Goal: Information Seeking & Learning: Learn about a topic

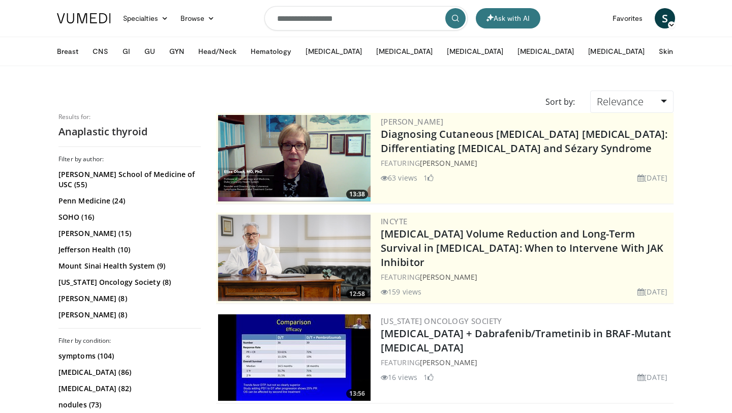
scroll to position [123, 0]
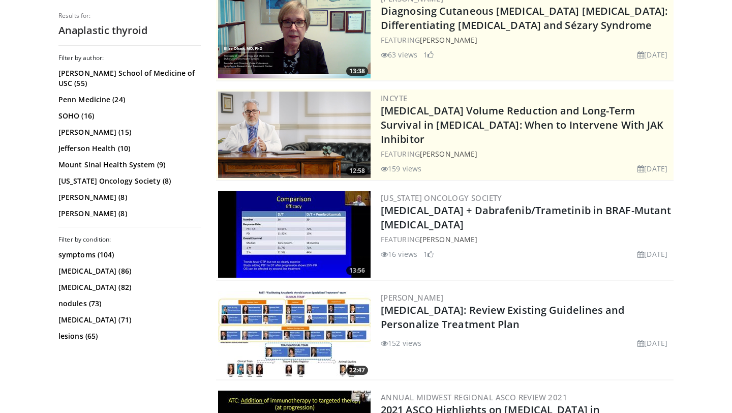
click at [318, 325] on img at bounding box center [294, 334] width 153 height 86
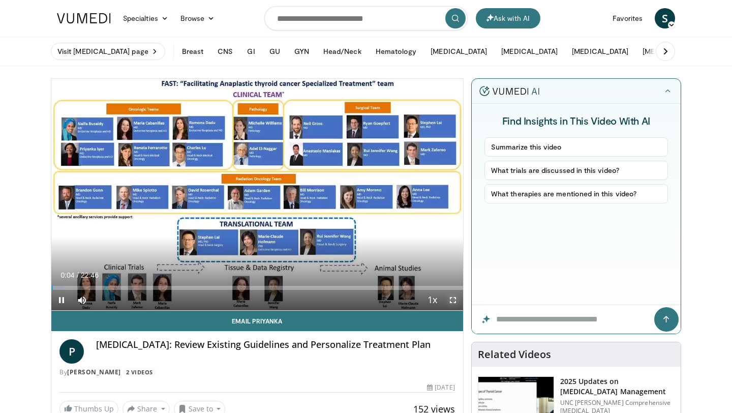
click at [448, 298] on span "Video Player" at bounding box center [453, 300] width 20 height 20
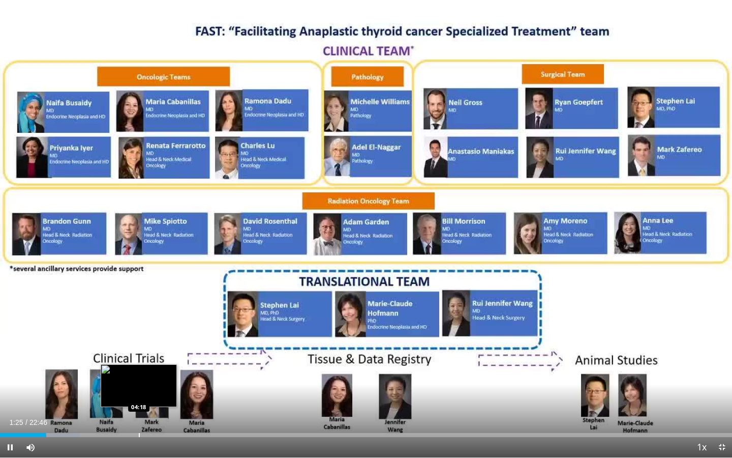
click at [139, 412] on div "Progress Bar" at bounding box center [139, 435] width 1 height 4
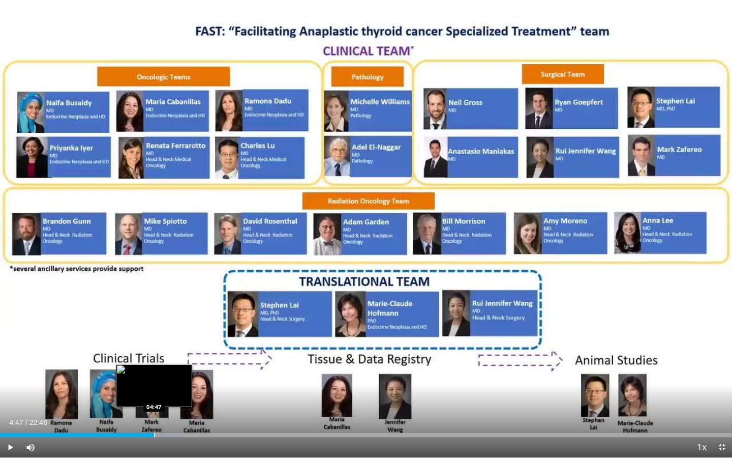
click at [154, 412] on div "Progress Bar" at bounding box center [154, 435] width 1 height 4
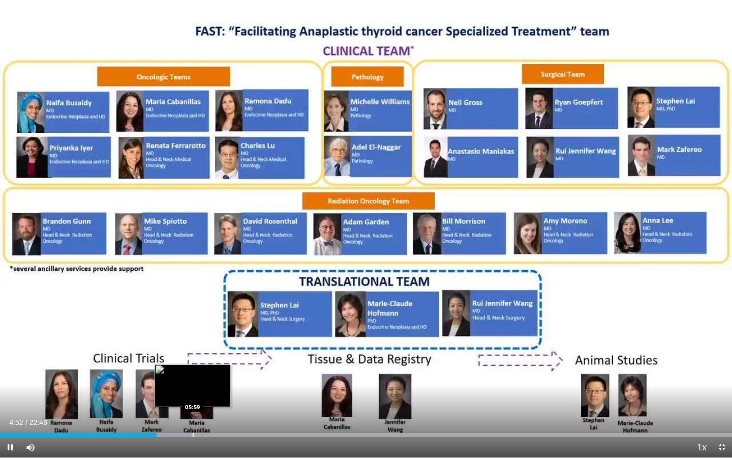
click at [193, 412] on div "Progress Bar" at bounding box center [193, 435] width 1 height 4
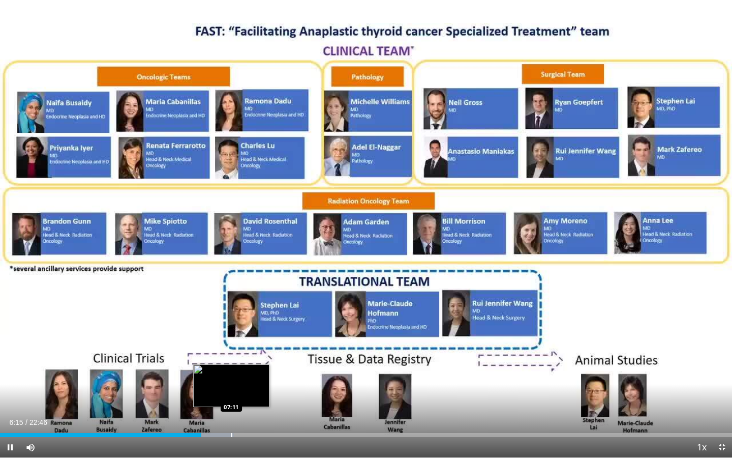
click at [231, 412] on div "Progress Bar" at bounding box center [231, 435] width 1 height 4
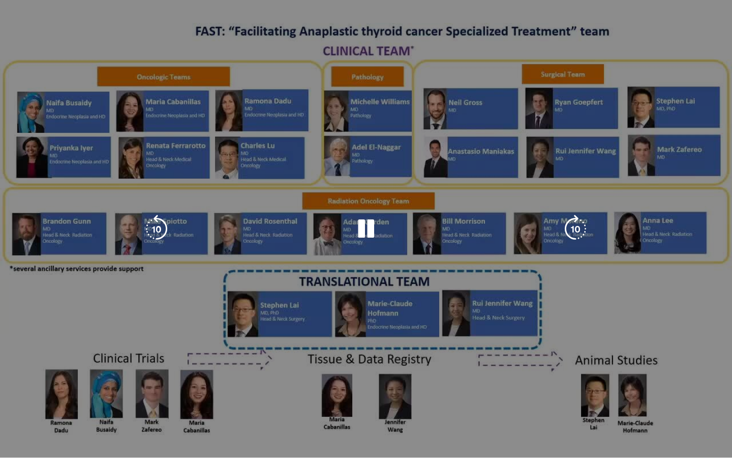
click at [207, 412] on div "10 seconds Tap to unmute" at bounding box center [366, 228] width 732 height 457
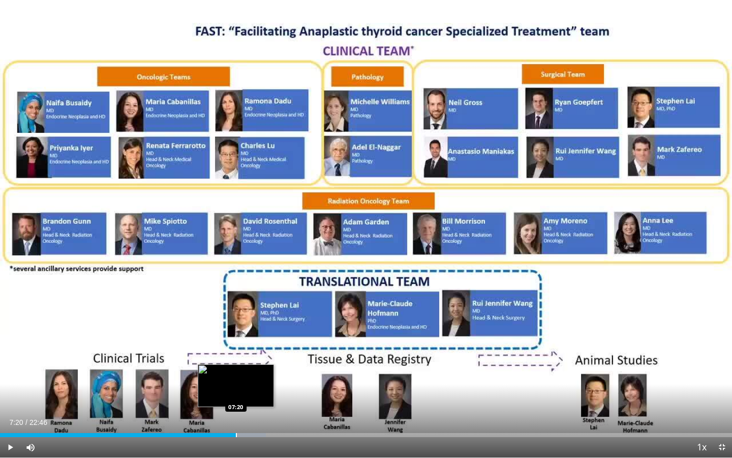
click at [236, 412] on div "Progress Bar" at bounding box center [236, 435] width 1 height 4
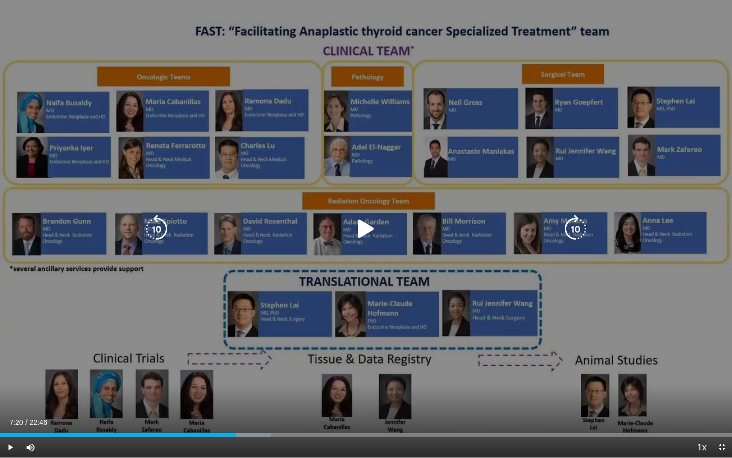
click at [229, 332] on div "10 seconds Tap to unmute" at bounding box center [366, 228] width 732 height 457
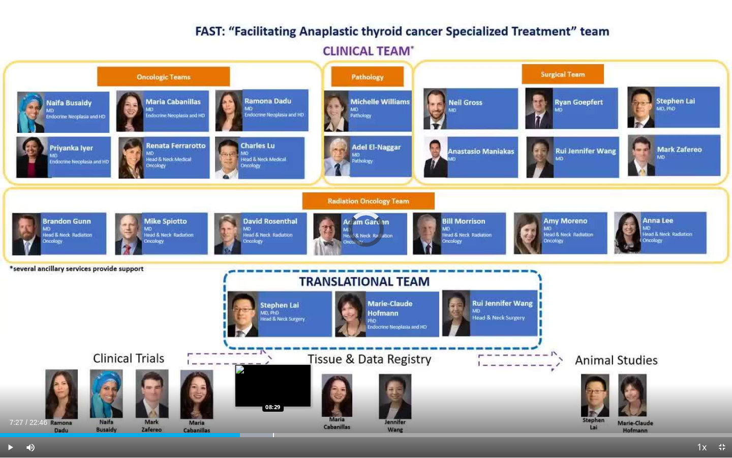
click at [273, 412] on div "Progress Bar" at bounding box center [273, 435] width 1 height 4
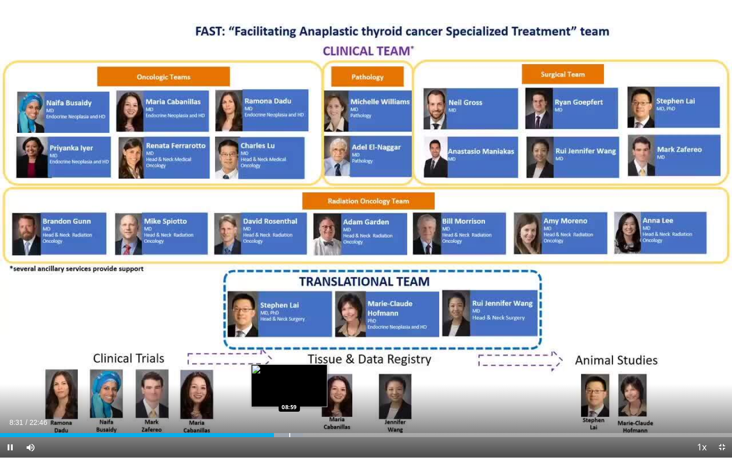
click at [289, 412] on div "Progress Bar" at bounding box center [289, 435] width 1 height 4
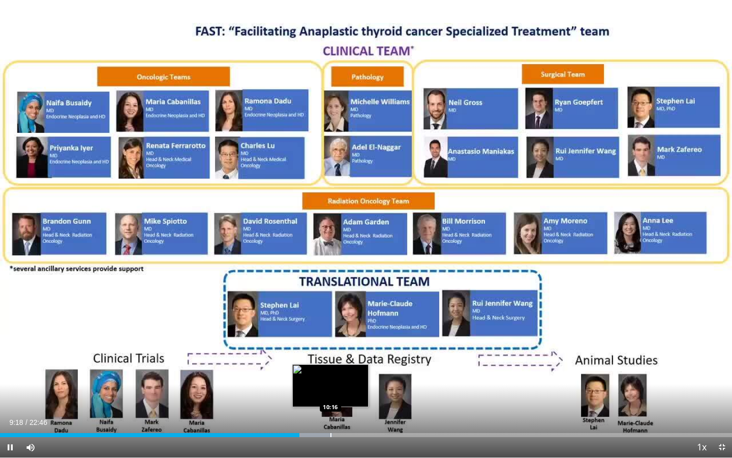
click at [330, 412] on div "Loaded : 45.39% 09:18 10:16" at bounding box center [366, 432] width 732 height 10
click at [348, 412] on div "Progress Bar" at bounding box center [348, 435] width 1 height 4
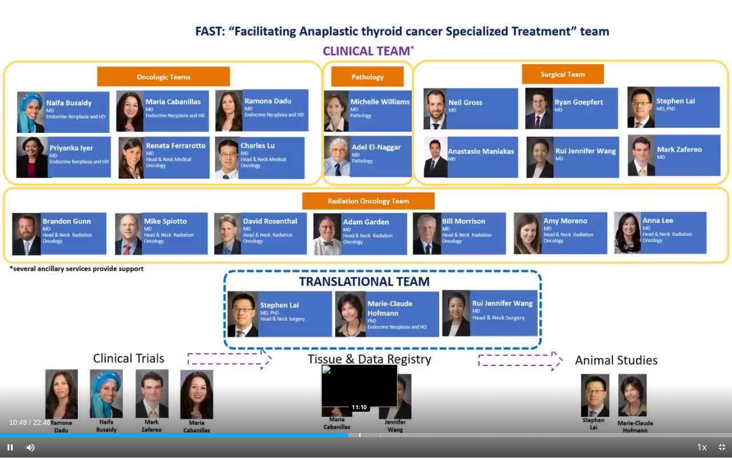
click at [360, 412] on div "Progress Bar" at bounding box center [360, 435] width 1 height 4
click at [372, 412] on div "Progress Bar" at bounding box center [372, 435] width 1 height 4
click at [382, 412] on div "Progress Bar" at bounding box center [382, 435] width 1 height 4
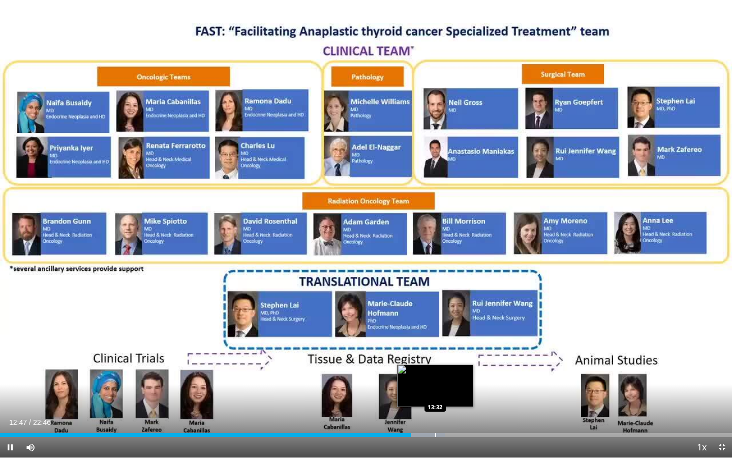
click at [435, 412] on div "Progress Bar" at bounding box center [435, 435] width 1 height 4
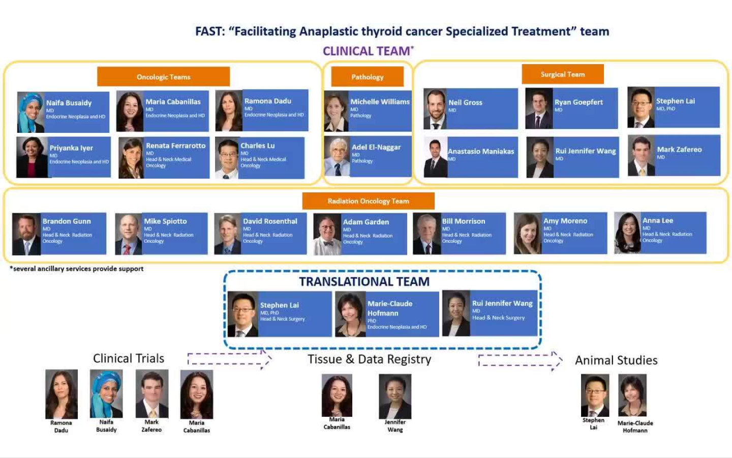
click at [467, 412] on video-js "**********" at bounding box center [366, 229] width 732 height 458
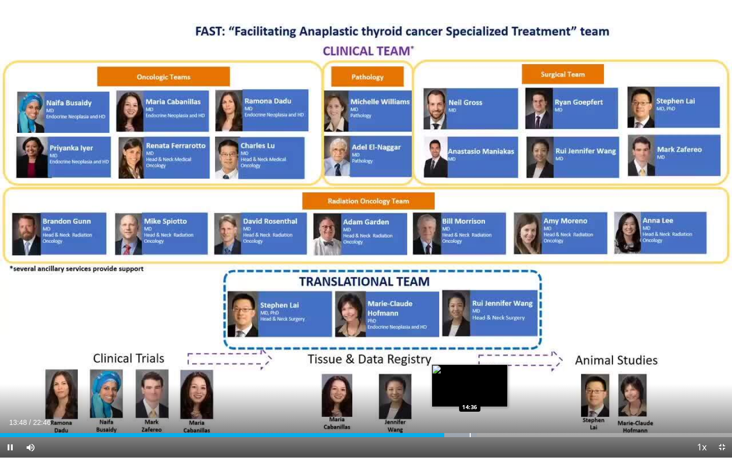
click at [470, 412] on div "Progress Bar" at bounding box center [470, 435] width 1 height 4
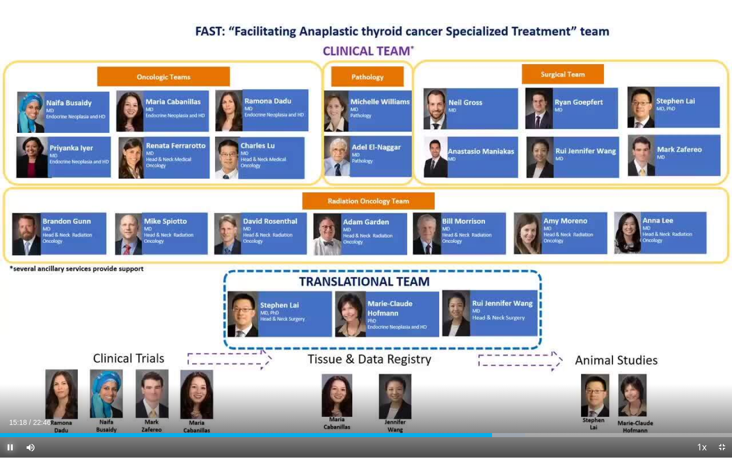
click at [12, 412] on span "Video Player" at bounding box center [10, 447] width 20 height 20
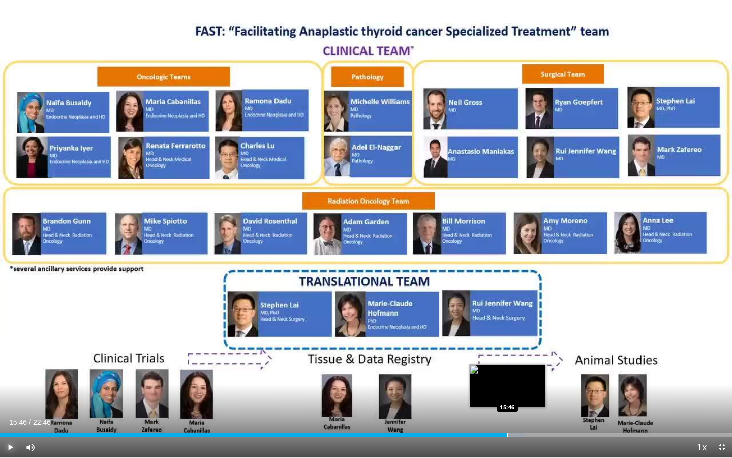
click at [507, 412] on div "Progress Bar" at bounding box center [507, 435] width 1 height 4
click at [531, 412] on div "Progress Bar" at bounding box center [530, 435] width 1 height 4
click at [515, 412] on div "Progress Bar" at bounding box center [515, 435] width 1 height 4
click at [508, 412] on div "15:59" at bounding box center [257, 435] width 515 height 4
click at [10, 412] on span "Video Player" at bounding box center [10, 447] width 20 height 20
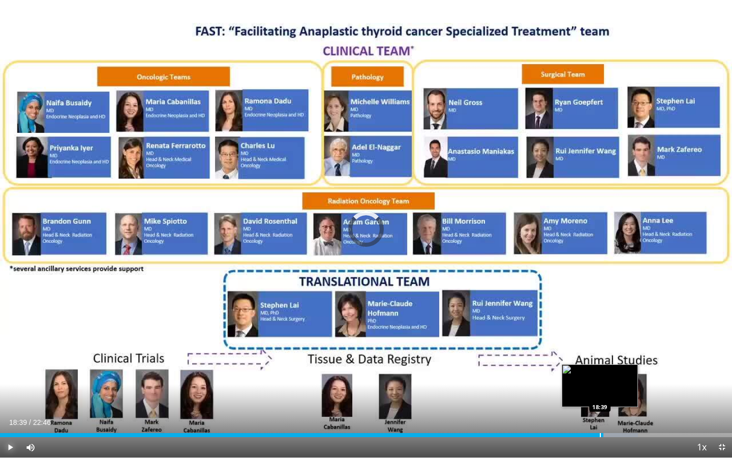
click at [600, 412] on div "Progress Bar" at bounding box center [600, 435] width 1 height 4
click at [597, 412] on div "Progress Bar" at bounding box center [597, 435] width 1 height 4
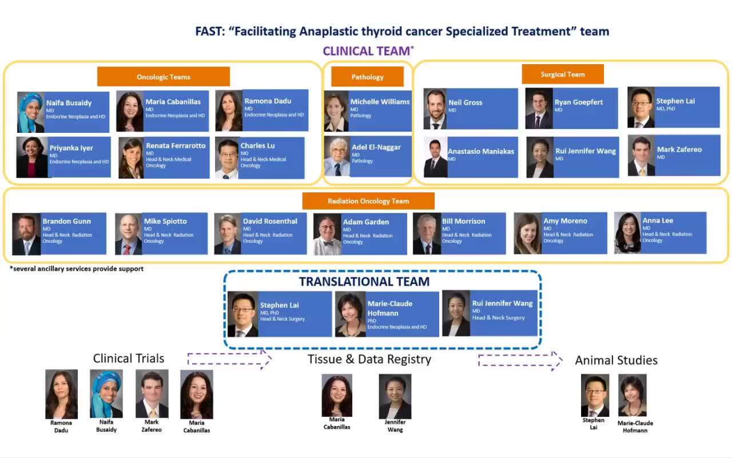
click at [597, 412] on div "10 seconds Tap to unmute" at bounding box center [366, 228] width 732 height 457
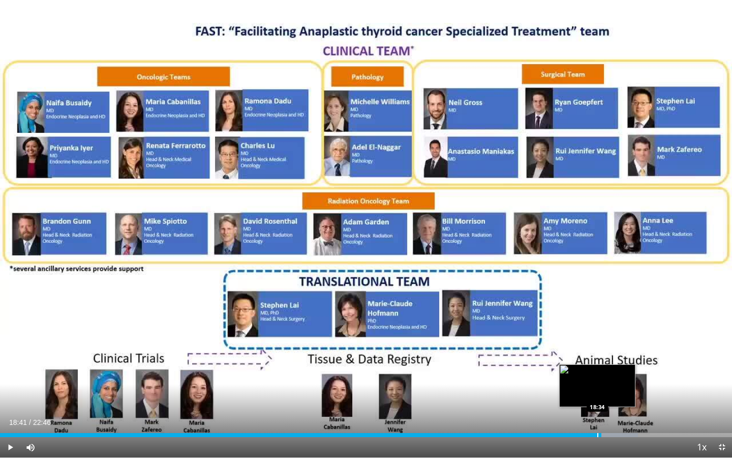
click at [597, 412] on div "Progress Bar" at bounding box center [597, 435] width 1 height 4
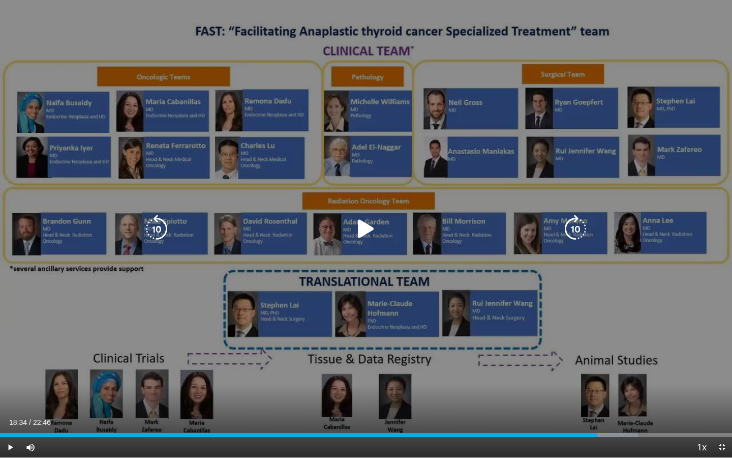
click at [419, 394] on div "10 seconds Tap to unmute" at bounding box center [366, 228] width 732 height 457
click at [160, 230] on icon "Video Player" at bounding box center [156, 229] width 28 height 28
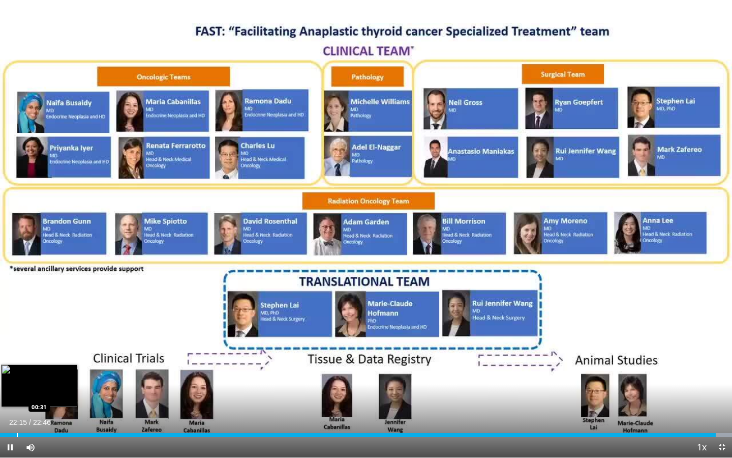
click at [17, 412] on div "Progress Bar" at bounding box center [17, 435] width 1 height 4
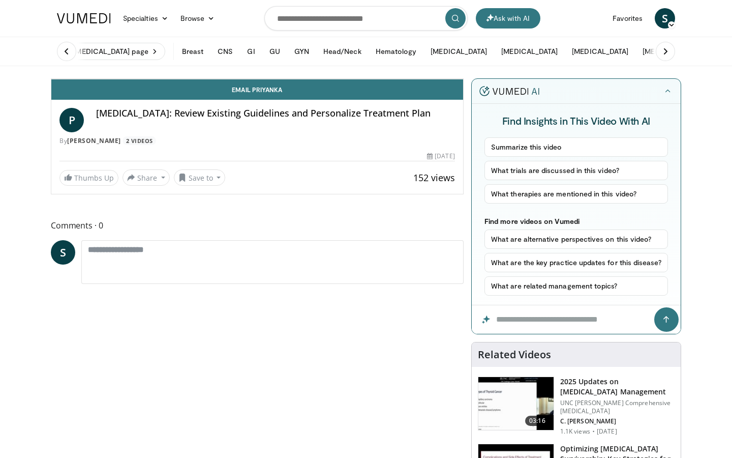
click at [51, 79] on div "10 seconds Tap to unmute" at bounding box center [257, 79] width 412 height 0
click at [51, 79] on span "Video Player" at bounding box center [61, 68] width 20 height 20
click at [75, 58] on div "Progress Bar" at bounding box center [75, 56] width 1 height 4
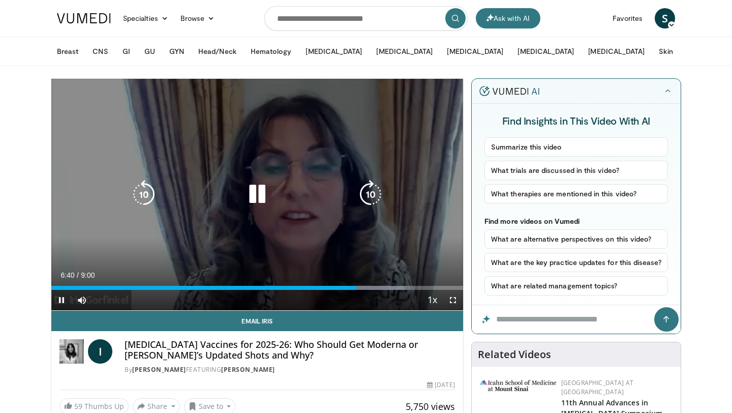
click at [234, 250] on div "10 seconds Tap to unmute" at bounding box center [257, 194] width 412 height 231
